Goal: Information Seeking & Learning: Learn about a topic

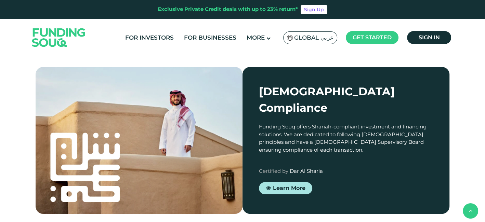
scroll to position [668, 0]
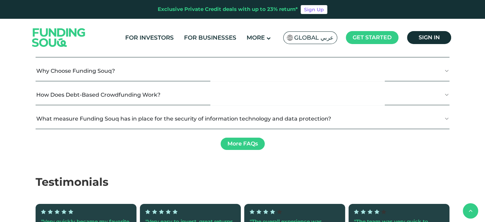
type tc-range-slider "4"
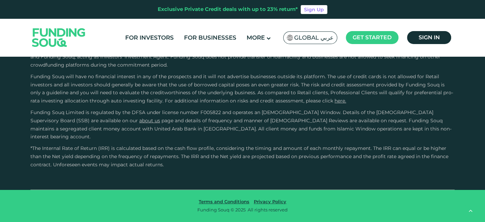
scroll to position [2252, 0]
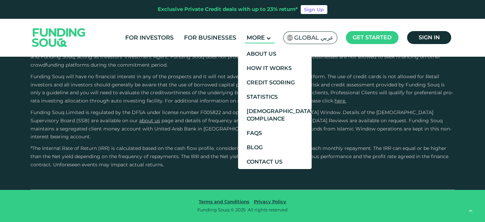
click at [260, 37] on span "More" at bounding box center [256, 37] width 18 height 7
click at [265, 54] on link "About Us" at bounding box center [275, 54] width 74 height 14
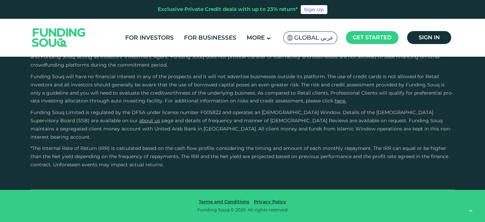
scroll to position [1368, 0]
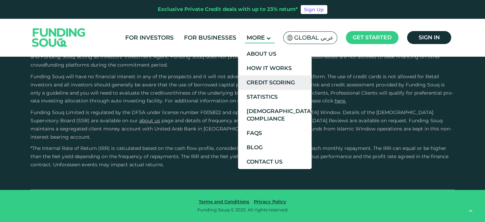
click at [268, 82] on link "Credit Scoring" at bounding box center [275, 83] width 74 height 14
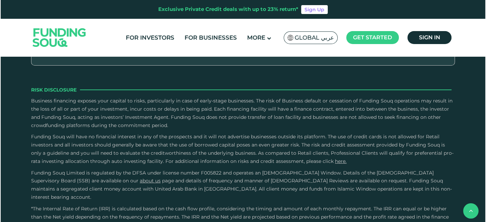
scroll to position [913, 0]
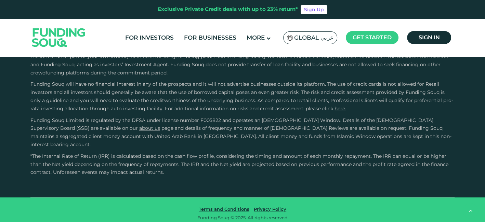
click at [294, 41] on span "Global عربي" at bounding box center [310, 38] width 47 height 8
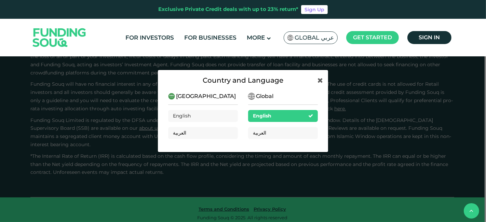
click at [199, 109] on div "Saudi Arabia English العربية" at bounding box center [203, 118] width 70 height 52
click at [193, 116] on div "English" at bounding box center [203, 116] width 70 height 12
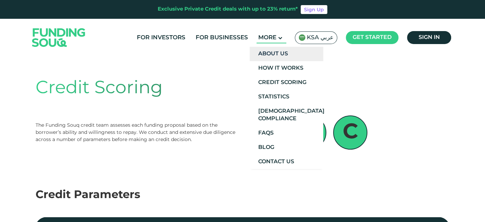
click at [270, 54] on link "About Us" at bounding box center [287, 54] width 74 height 14
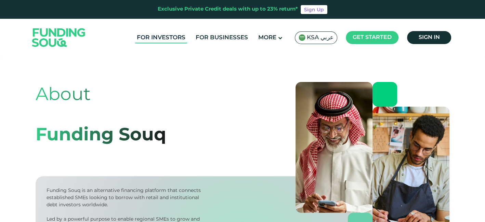
click at [169, 36] on link "For Investors" at bounding box center [161, 37] width 52 height 11
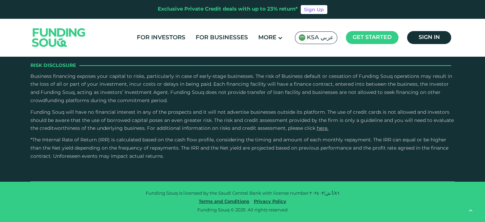
scroll to position [1140, 0]
click at [215, 33] on link "For Businesses" at bounding box center [222, 37] width 56 height 11
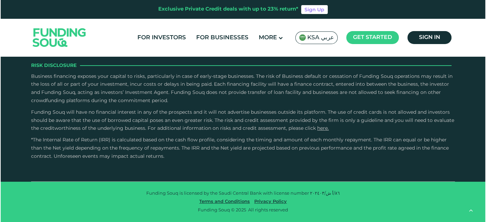
scroll to position [1571, 0]
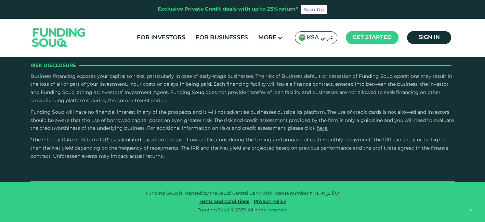
click at [328, 38] on span "KSA عربي" at bounding box center [320, 38] width 27 height 8
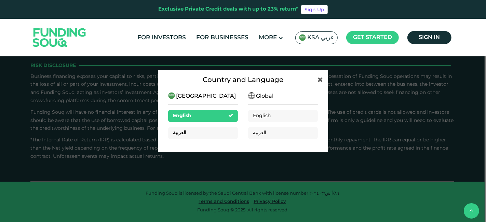
click at [226, 132] on div "العربية" at bounding box center [203, 133] width 70 height 12
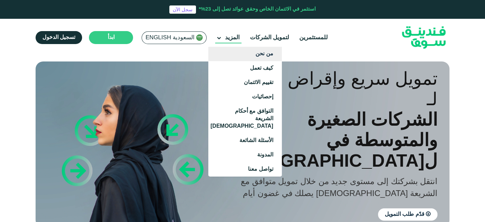
click at [256, 57] on link "من نحن" at bounding box center [245, 54] width 74 height 14
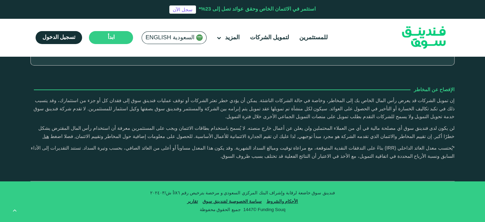
scroll to position [1124, 0]
